Goal: Subscribe to service/newsletter

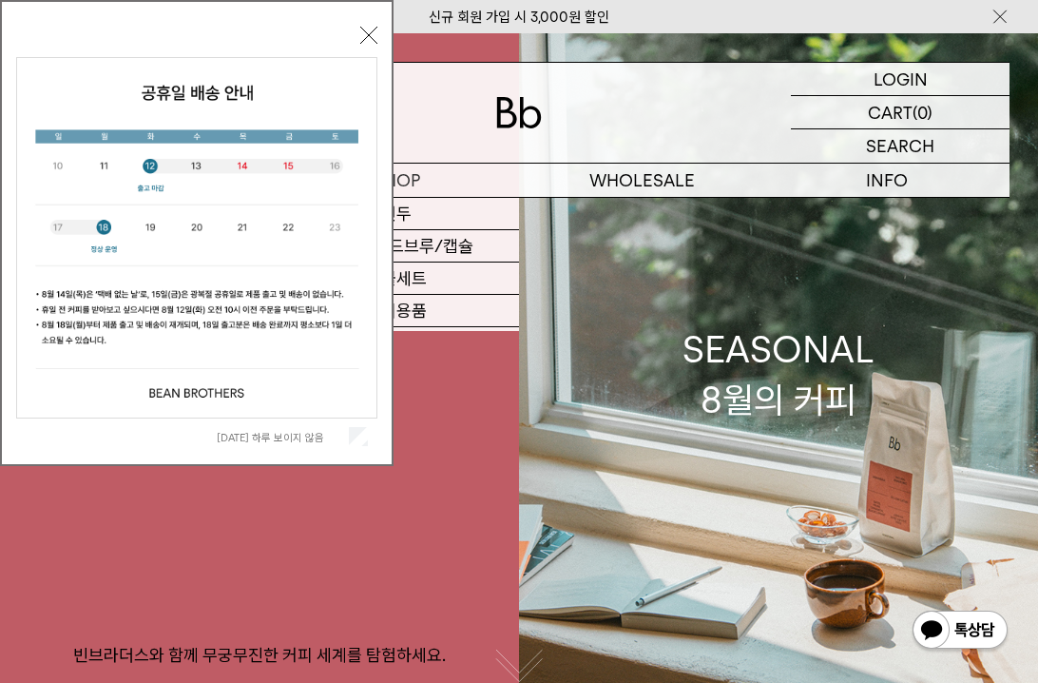
click at [365, 35] on button "닫기" at bounding box center [368, 35] width 17 height 17
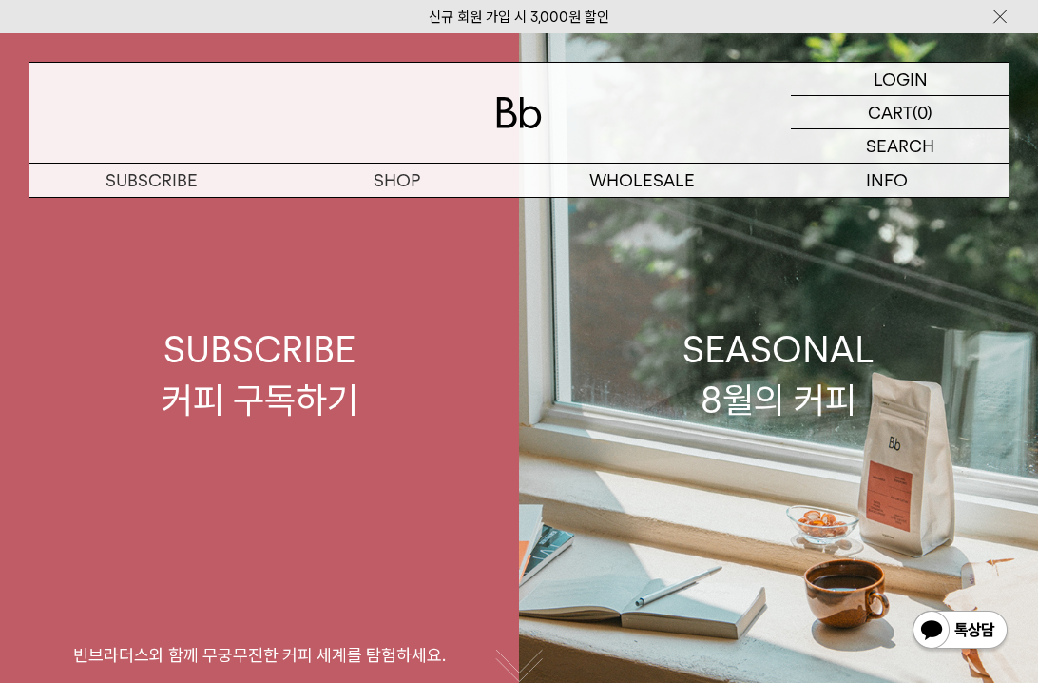
click at [293, 372] on div "SUBSCRIBE 커피 구독하기" at bounding box center [260, 374] width 197 height 101
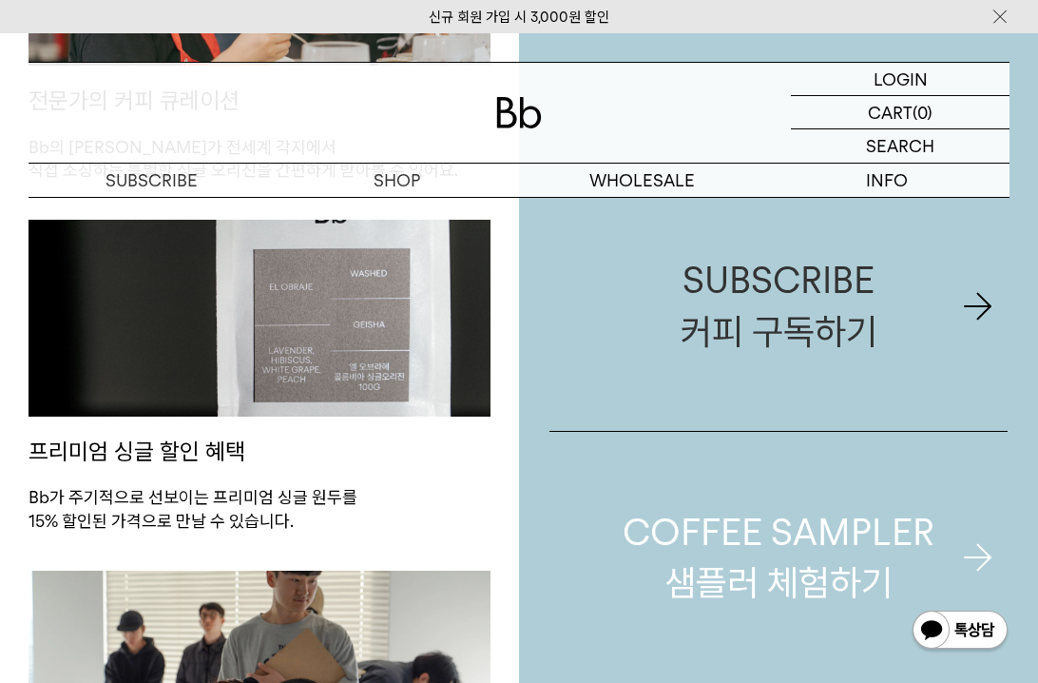
scroll to position [985, 0]
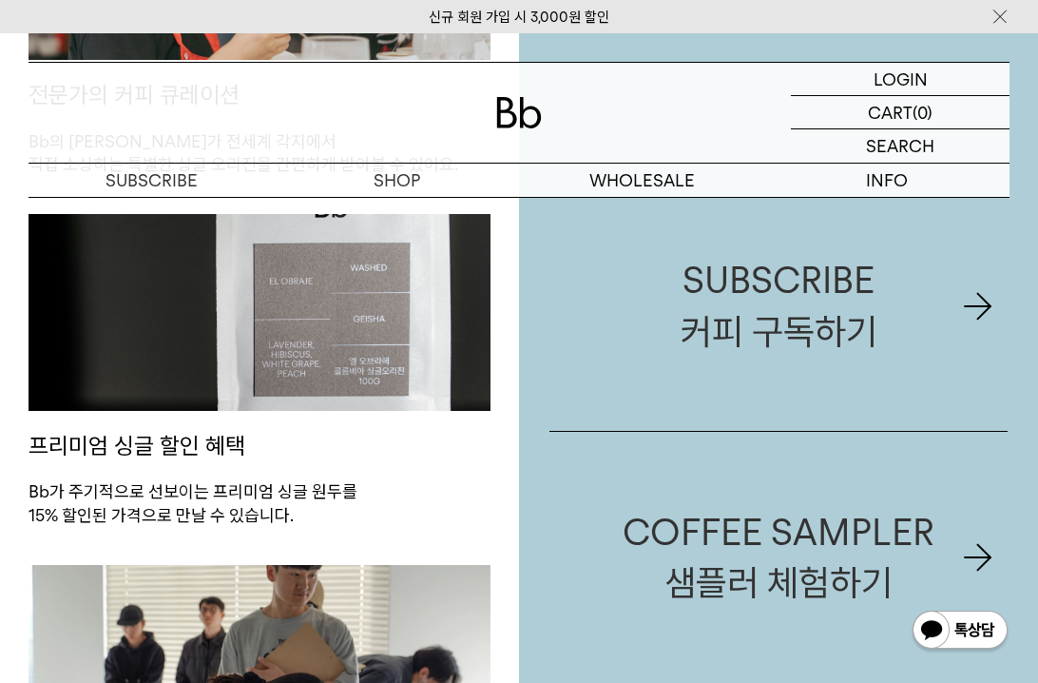
click at [958, 625] on img at bounding box center [960, 632] width 99 height 46
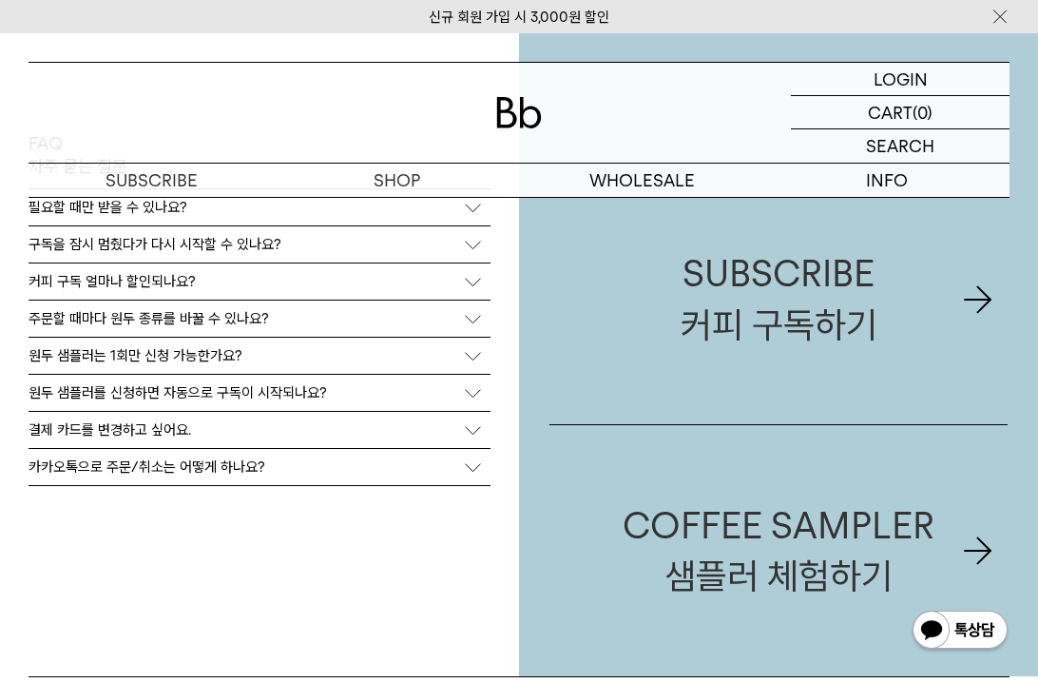
scroll to position [4586, 0]
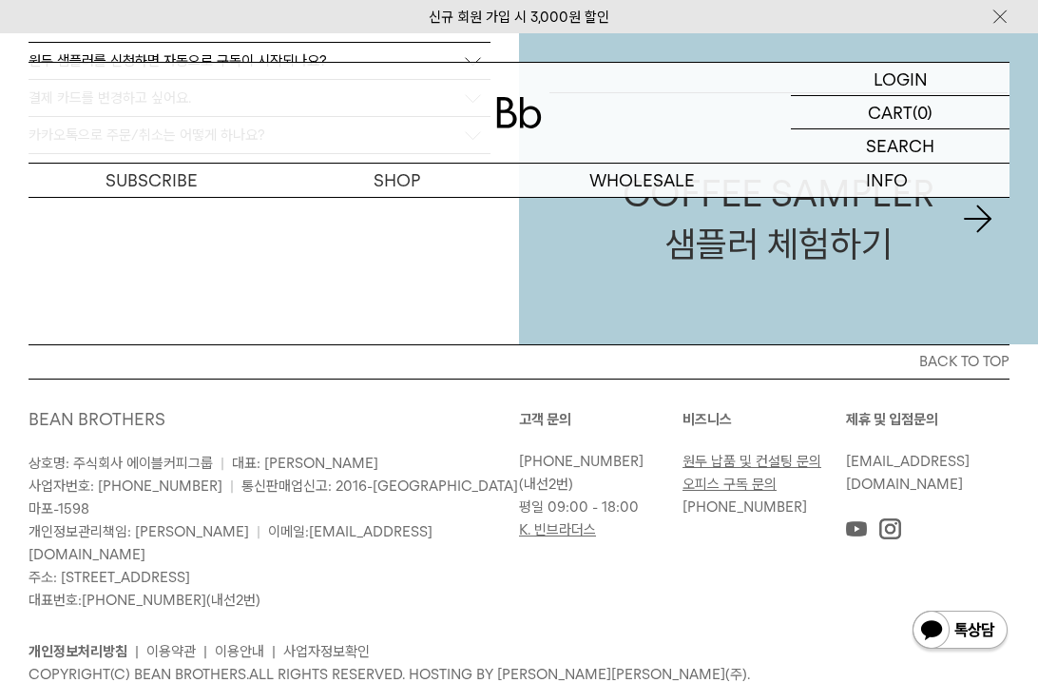
click at [678, 640] on ul "개인정보처리방침 | 이용약관 | 이용안내 | 사업자정보확인" at bounding box center [519, 651] width 981 height 23
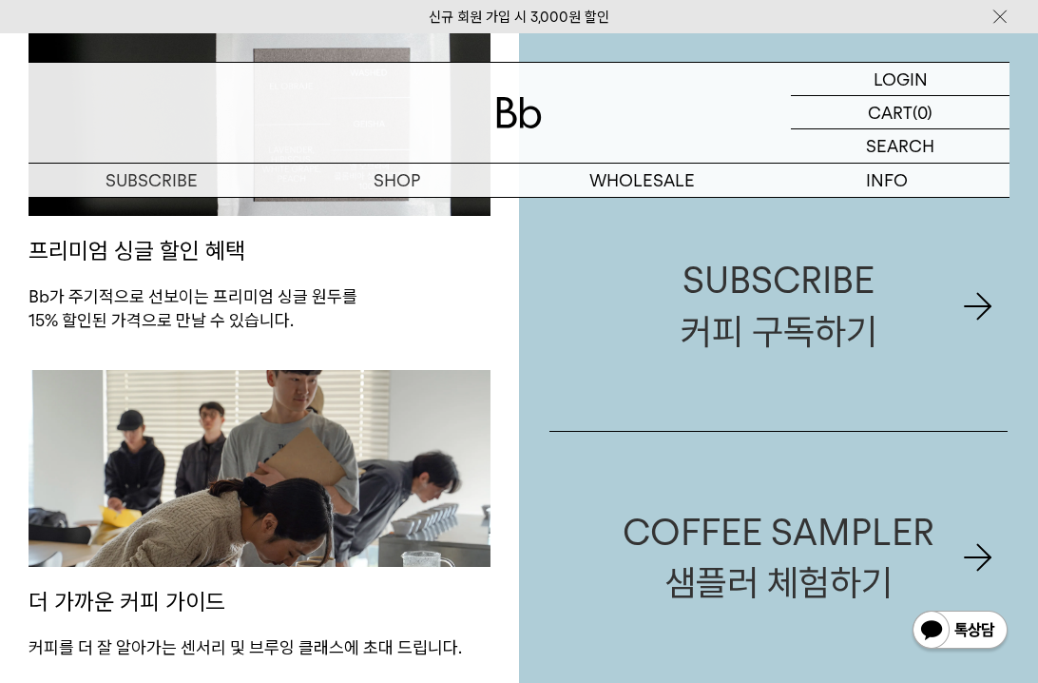
scroll to position [937, 0]
